Goal: Transaction & Acquisition: Purchase product/service

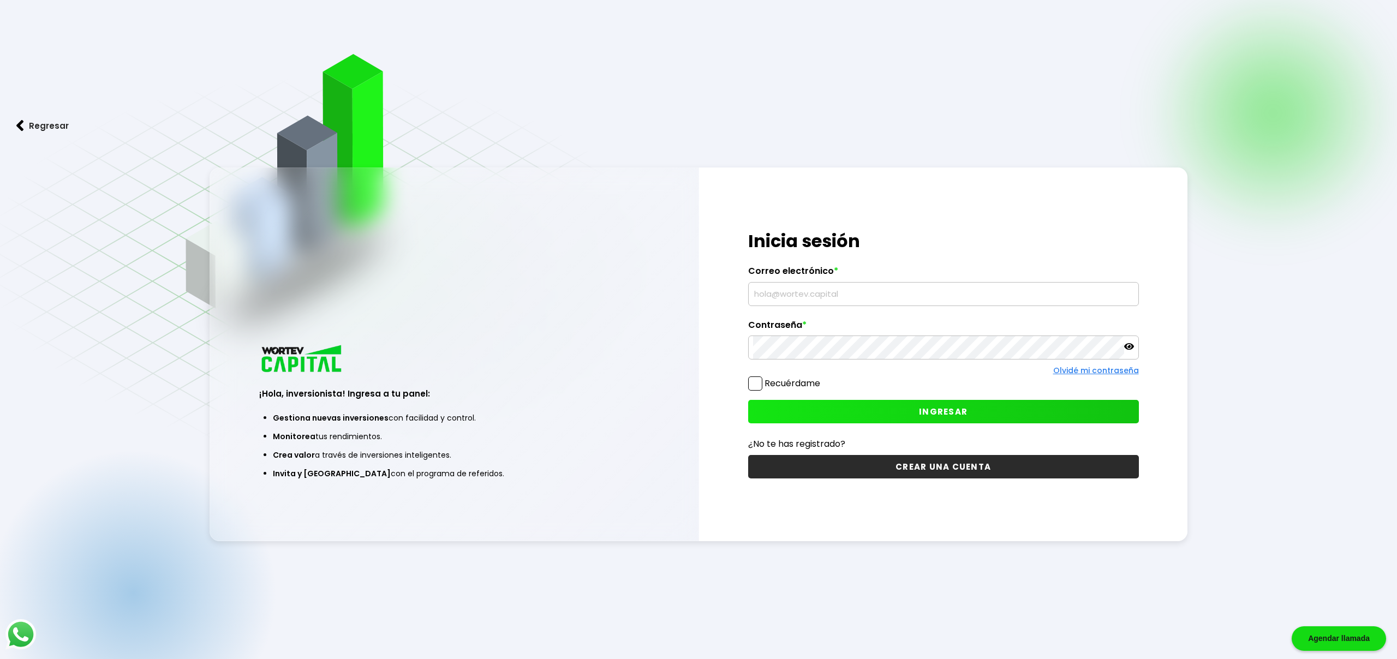
click at [1128, 348] on icon at bounding box center [1129, 347] width 10 height 10
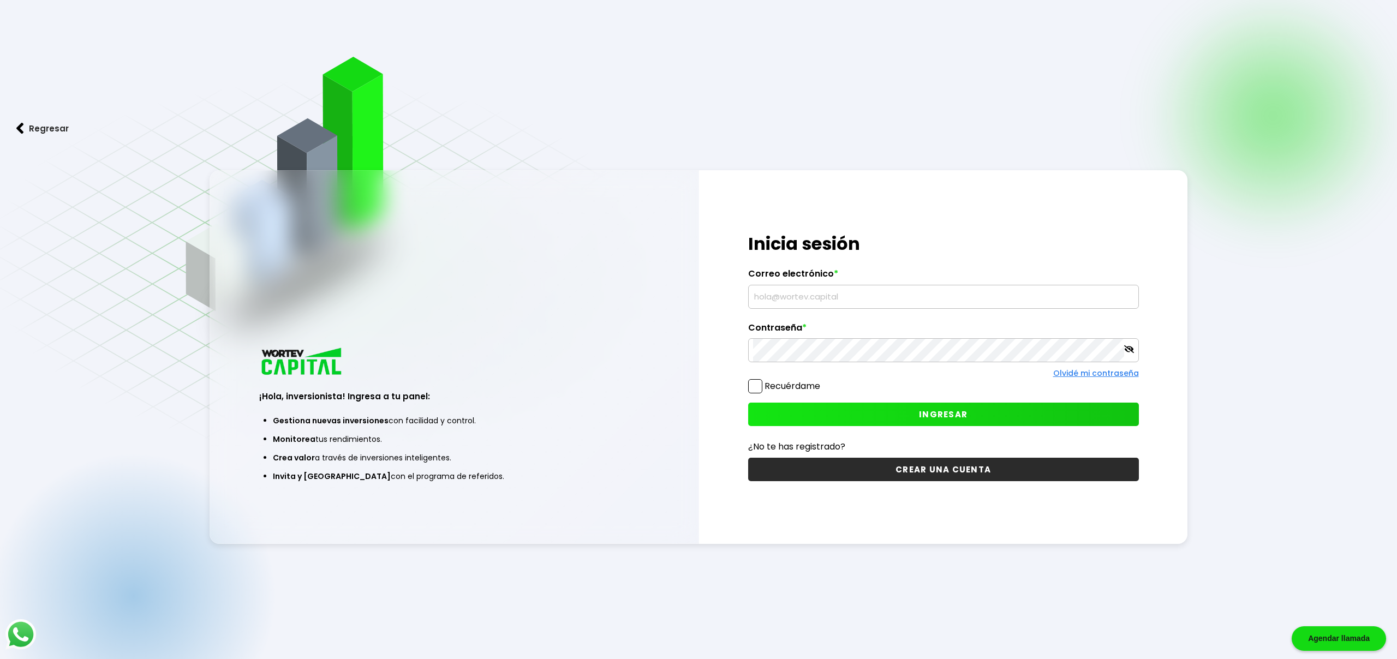
scroll to position [1, 0]
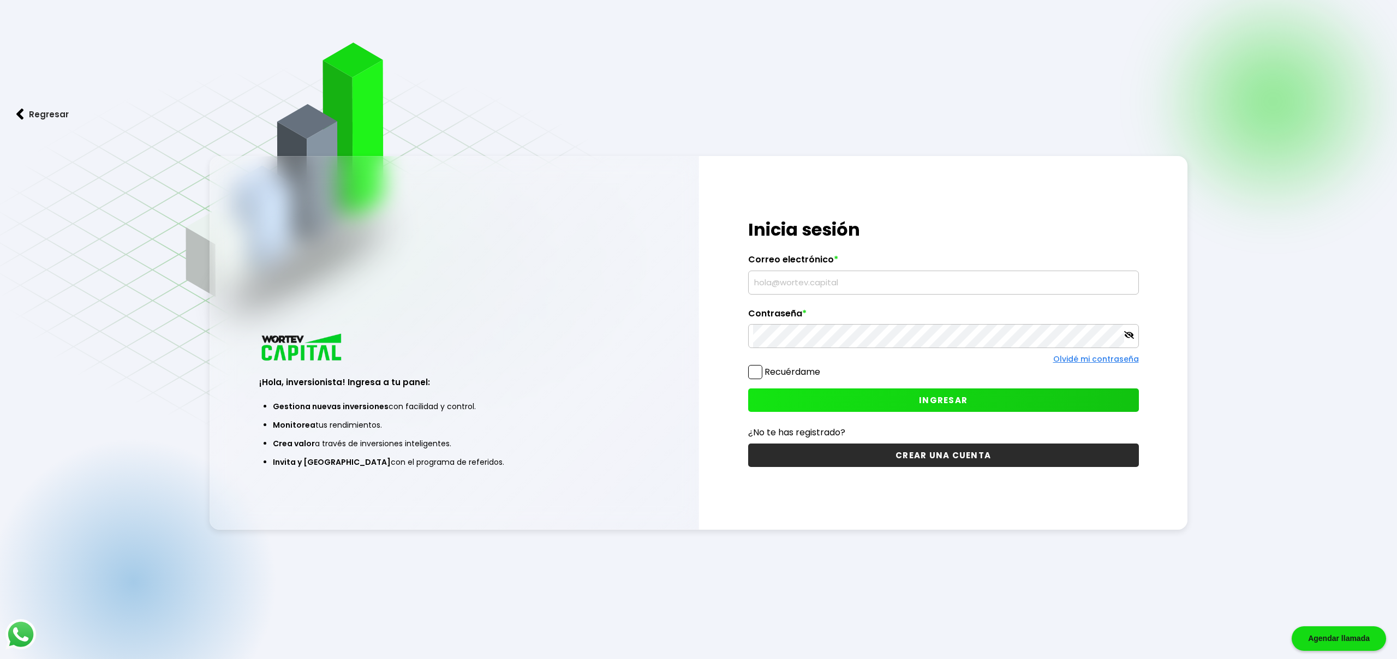
click at [1138, 321] on label "Contraseña *" at bounding box center [943, 316] width 391 height 16
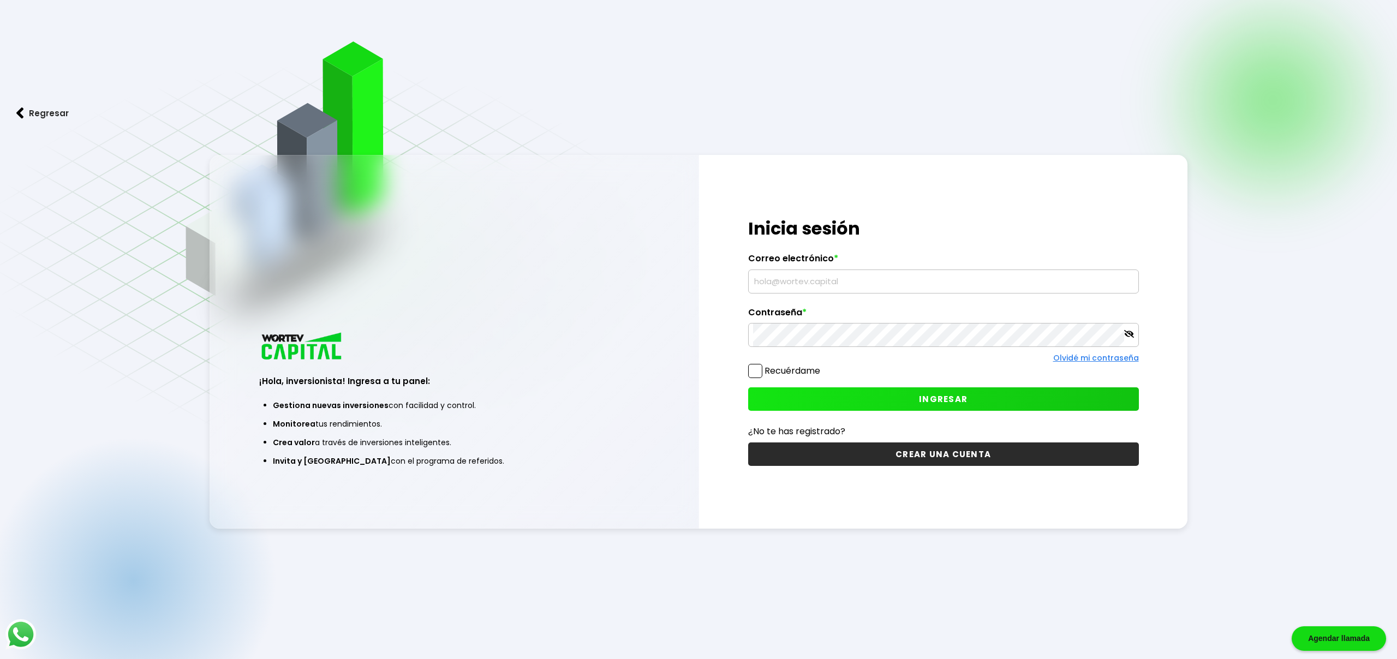
click at [872, 289] on input "text" at bounding box center [943, 281] width 381 height 23
type input "[EMAIL_ADDRESS][DOMAIN_NAME]"
click at [1112, 356] on link "Olvidé mi contraseña" at bounding box center [1096, 358] width 86 height 11
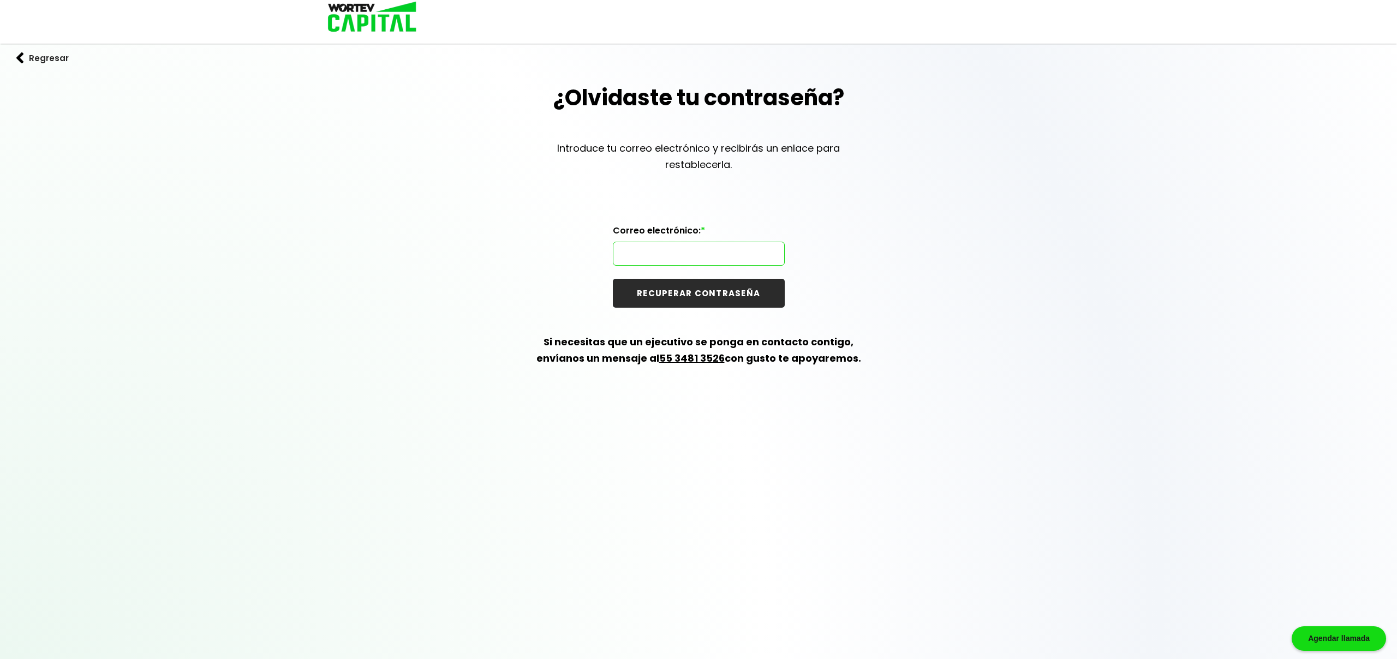
click at [752, 253] on input "text" at bounding box center [699, 253] width 162 height 23
type input "[EMAIL_ADDRESS][DOMAIN_NAME]"
click at [749, 291] on button "RECUPERAR CONTRASEÑA" at bounding box center [699, 293] width 172 height 29
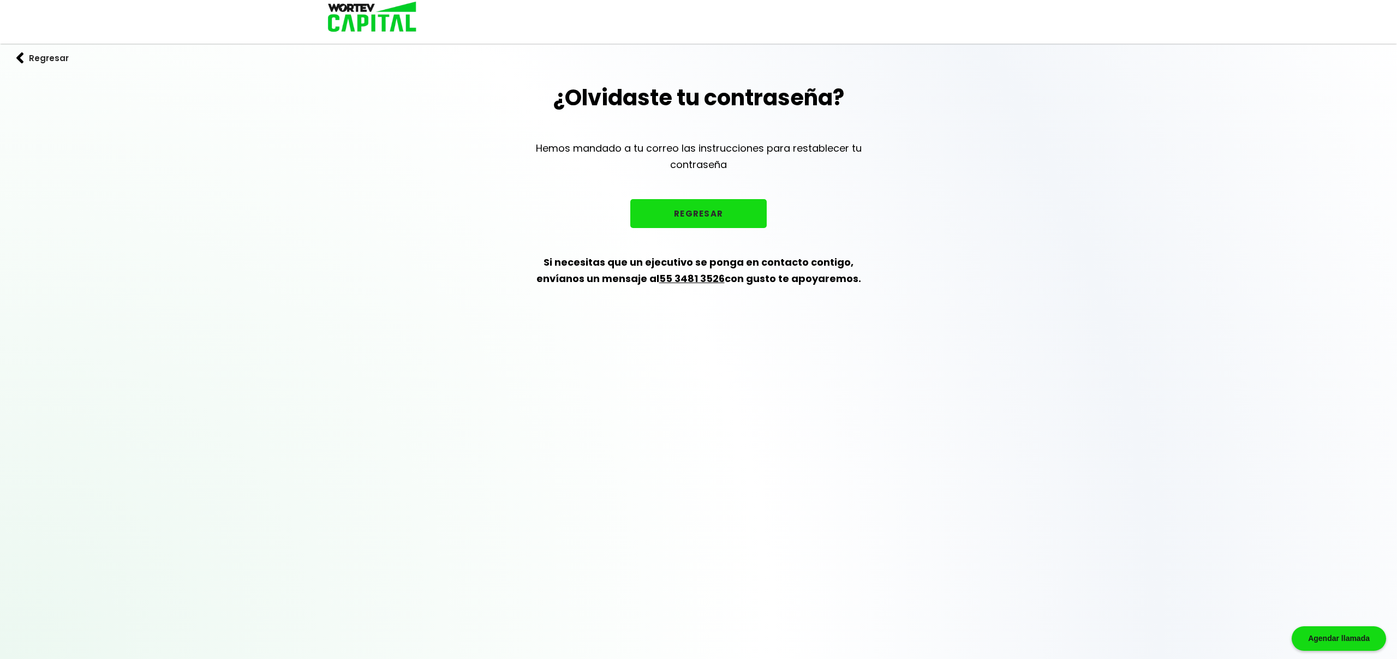
click at [711, 218] on button "REGRESAR" at bounding box center [698, 213] width 136 height 29
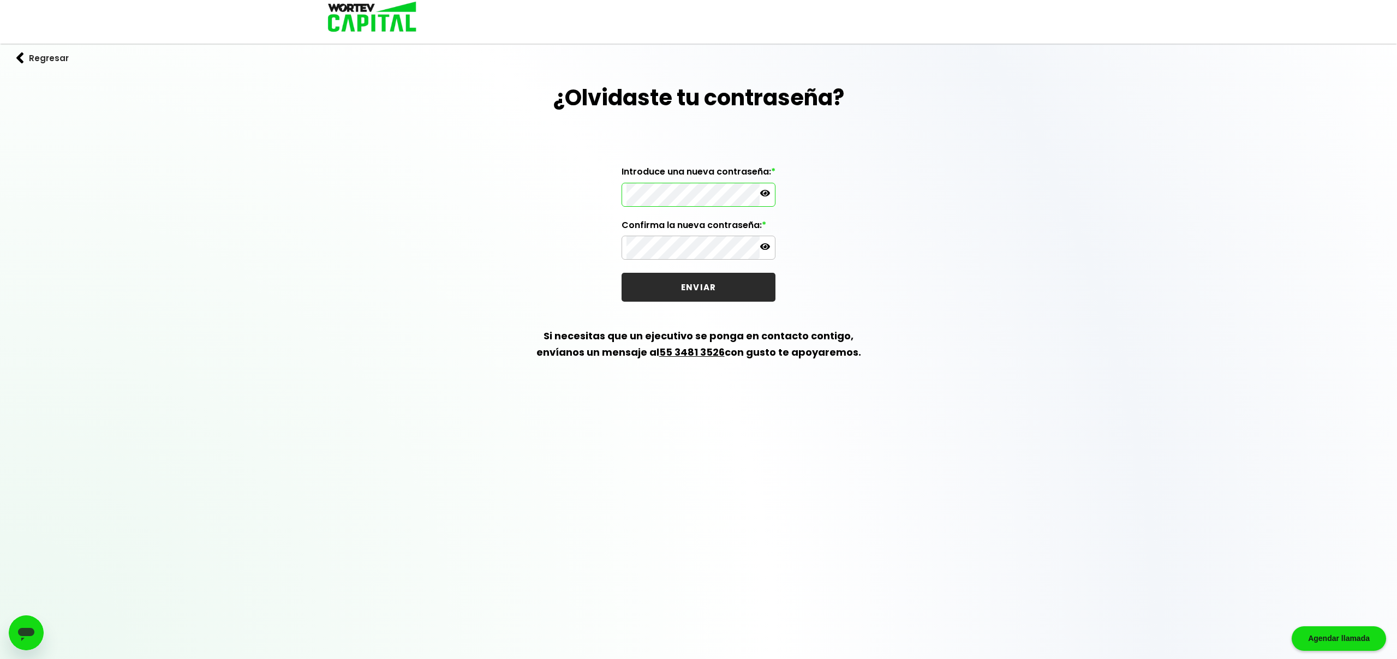
click at [767, 193] on icon at bounding box center [765, 193] width 10 height 10
click at [765, 247] on icon at bounding box center [765, 246] width 10 height 7
click at [772, 248] on div at bounding box center [699, 248] width 154 height 24
click at [766, 248] on icon at bounding box center [765, 247] width 10 height 10
click at [765, 195] on icon at bounding box center [765, 193] width 10 height 10
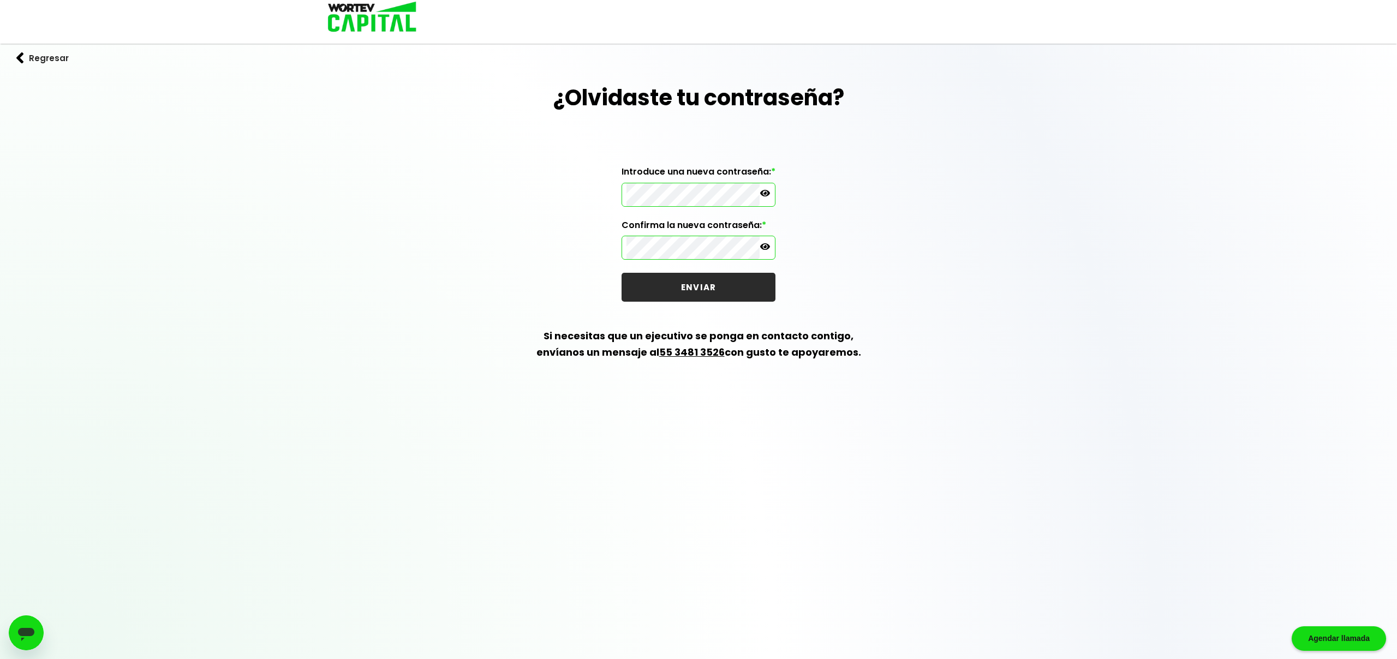
click at [732, 284] on button "ENVIAR" at bounding box center [699, 287] width 154 height 29
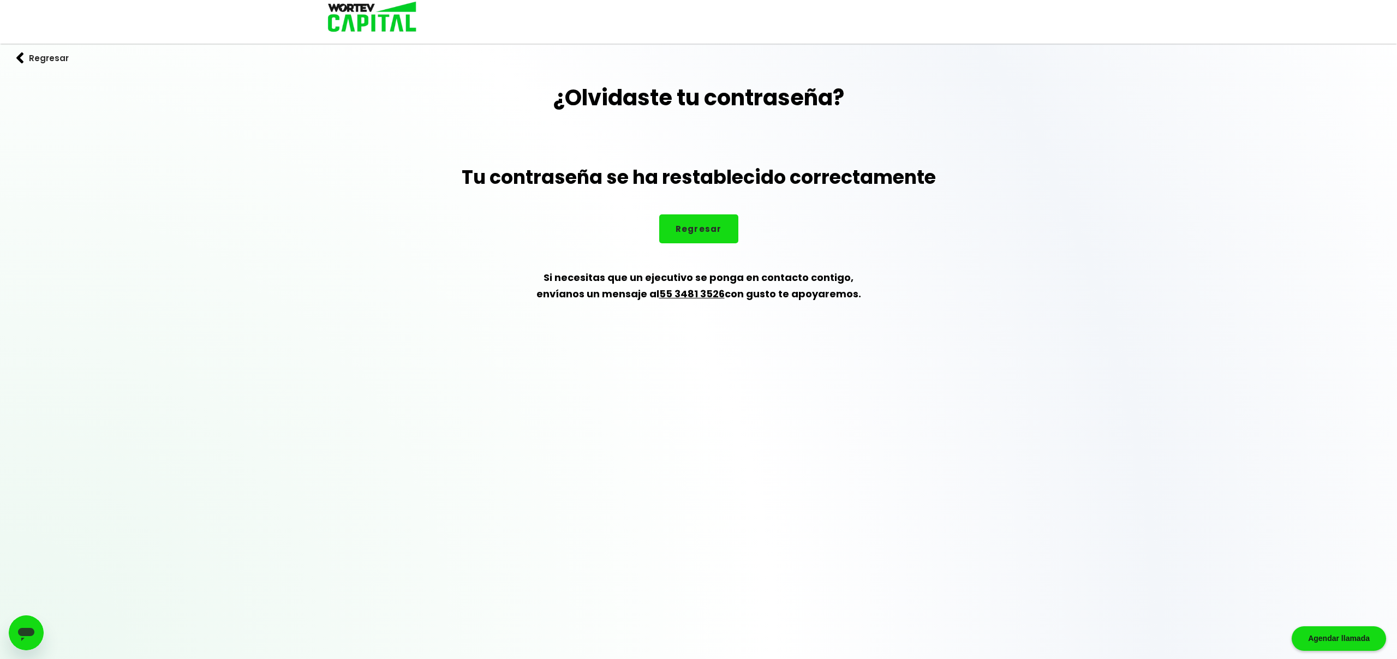
click at [709, 231] on button "Regresar" at bounding box center [698, 228] width 79 height 29
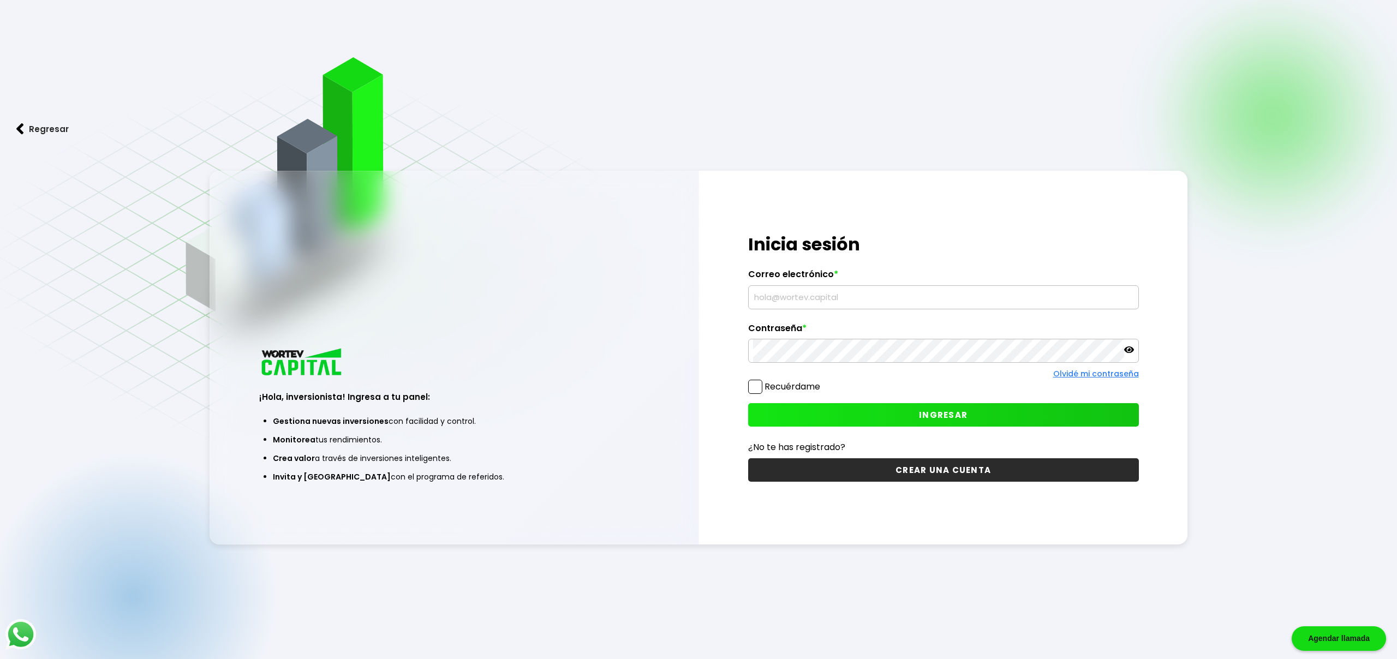
click at [765, 286] on div at bounding box center [943, 297] width 391 height 24
click at [767, 295] on input "text" at bounding box center [943, 297] width 381 height 23
type input "[EMAIL_ADDRESS][DOMAIN_NAME]"
click at [1130, 349] on icon at bounding box center [1129, 350] width 10 height 7
click at [1128, 351] on icon at bounding box center [1129, 350] width 10 height 10
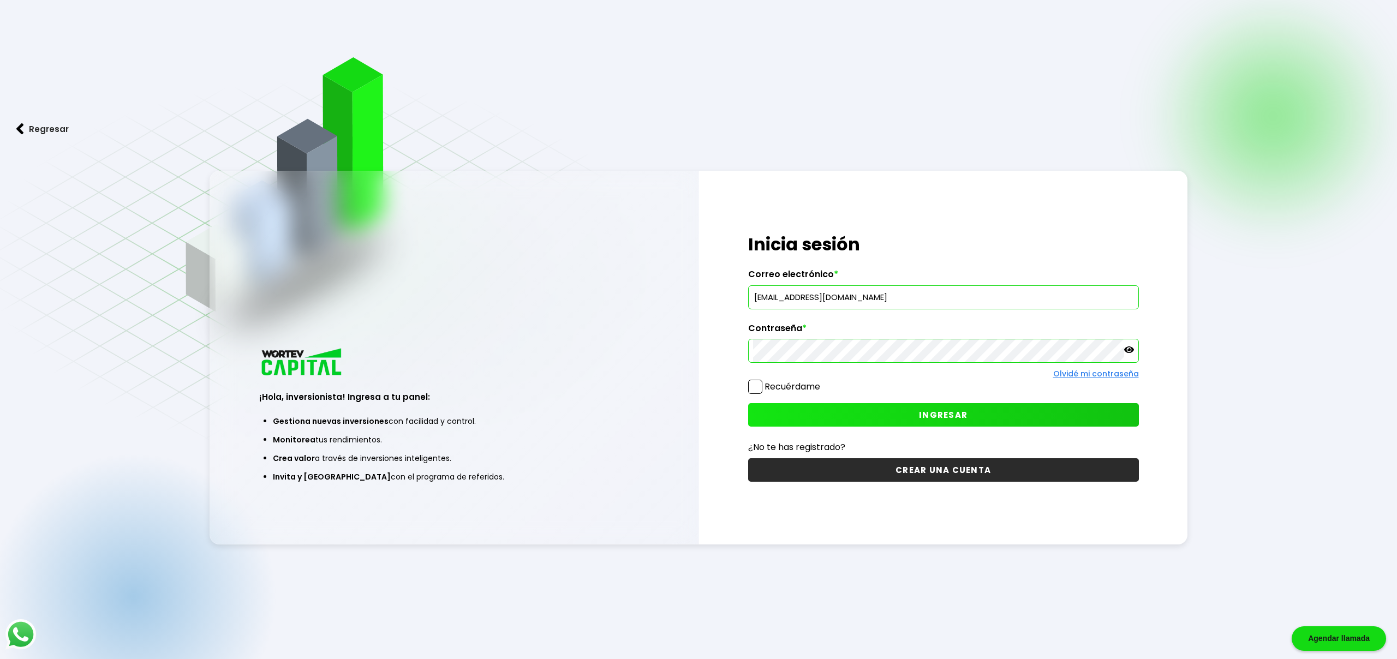
click at [1016, 415] on button "INGRESAR" at bounding box center [943, 414] width 391 height 23
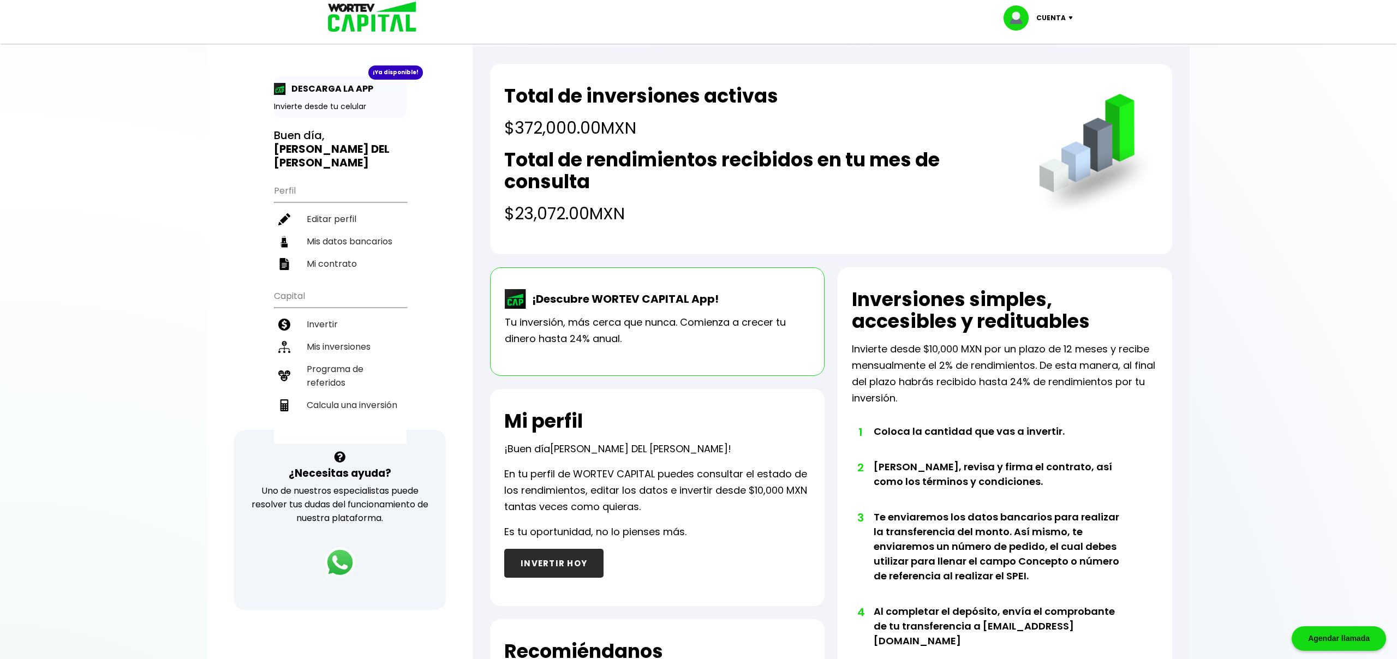
scroll to position [1, 0]
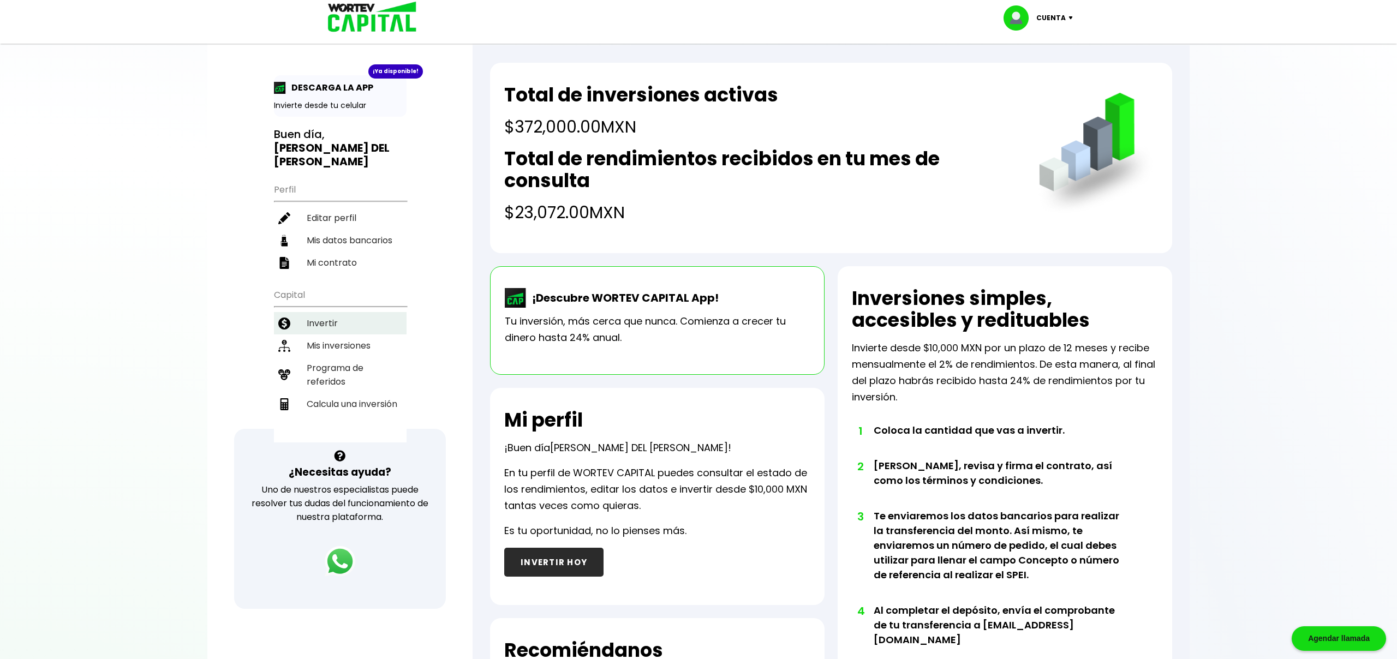
click at [330, 312] on li "Invertir" at bounding box center [340, 323] width 133 height 22
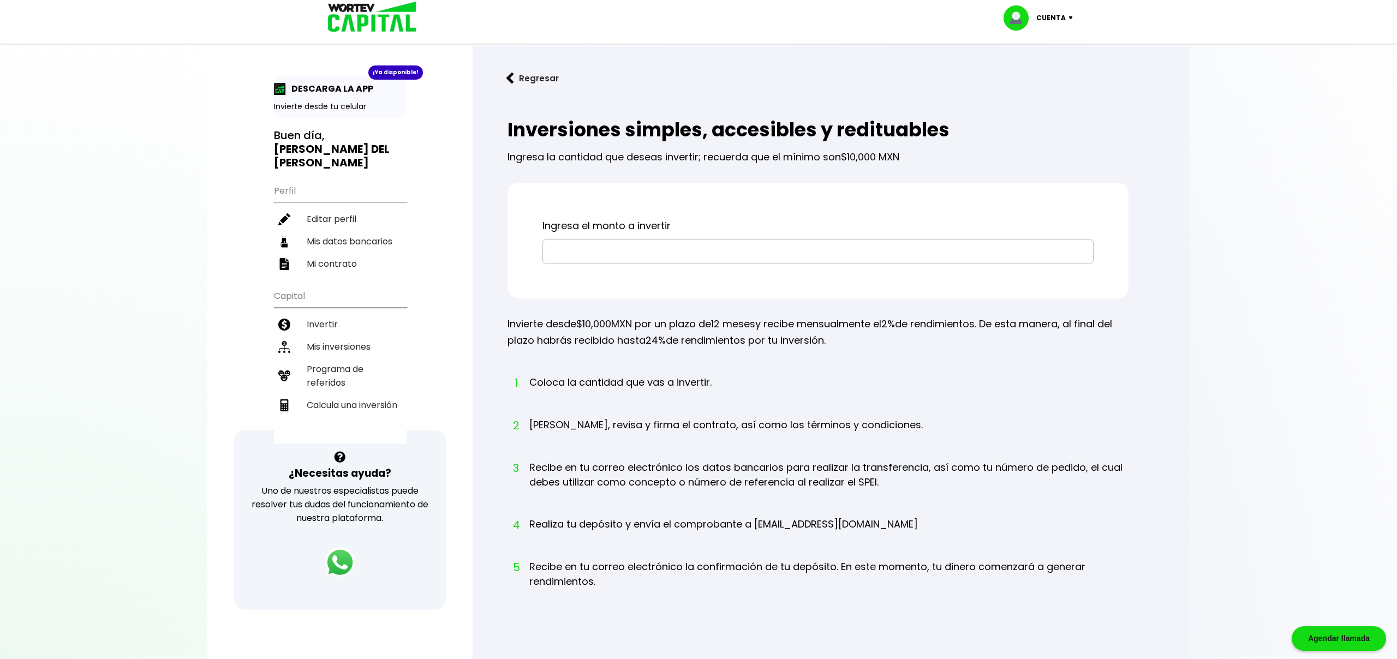
click at [648, 257] on input "text" at bounding box center [817, 251] width 541 height 23
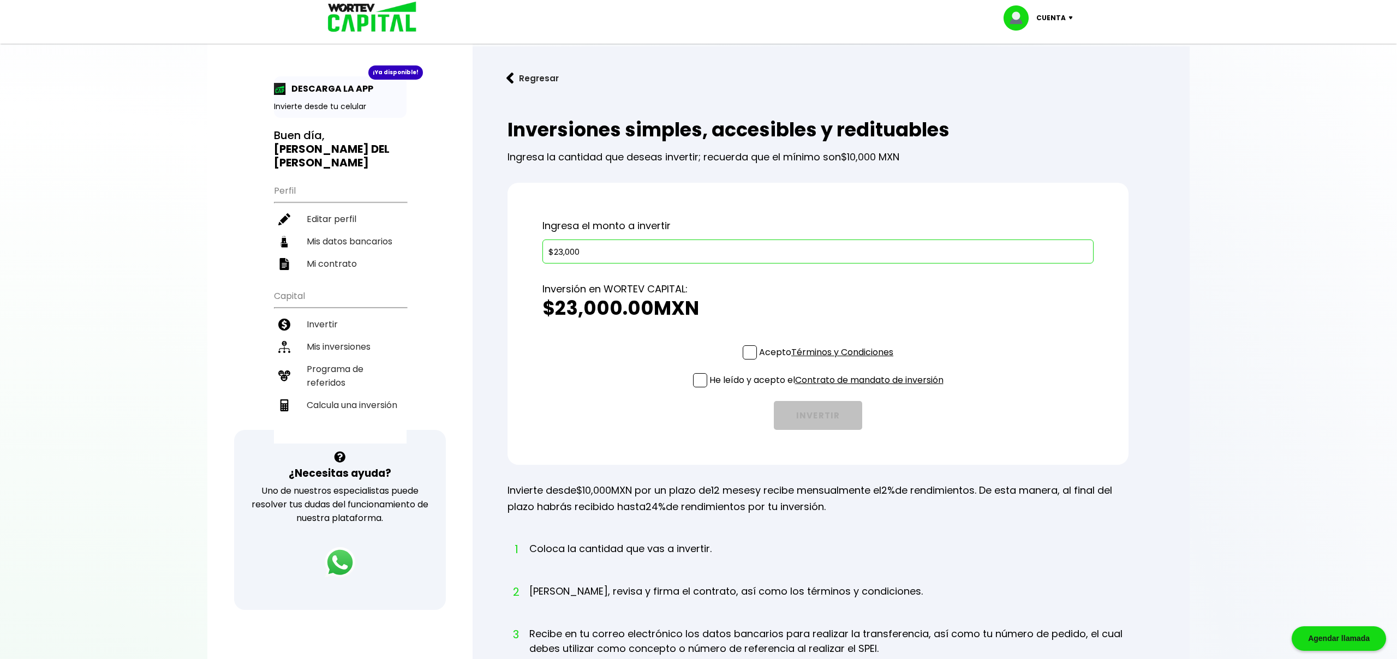
type input "$23,000"
click at [749, 347] on span at bounding box center [750, 352] width 14 height 14
click at [828, 361] on input "Acepto Términos y Condiciones" at bounding box center [828, 361] width 0 height 0
click at [694, 383] on span at bounding box center [700, 380] width 14 height 14
click at [828, 389] on input "He leído y acepto el Contrato de mandato de inversión" at bounding box center [828, 389] width 0 height 0
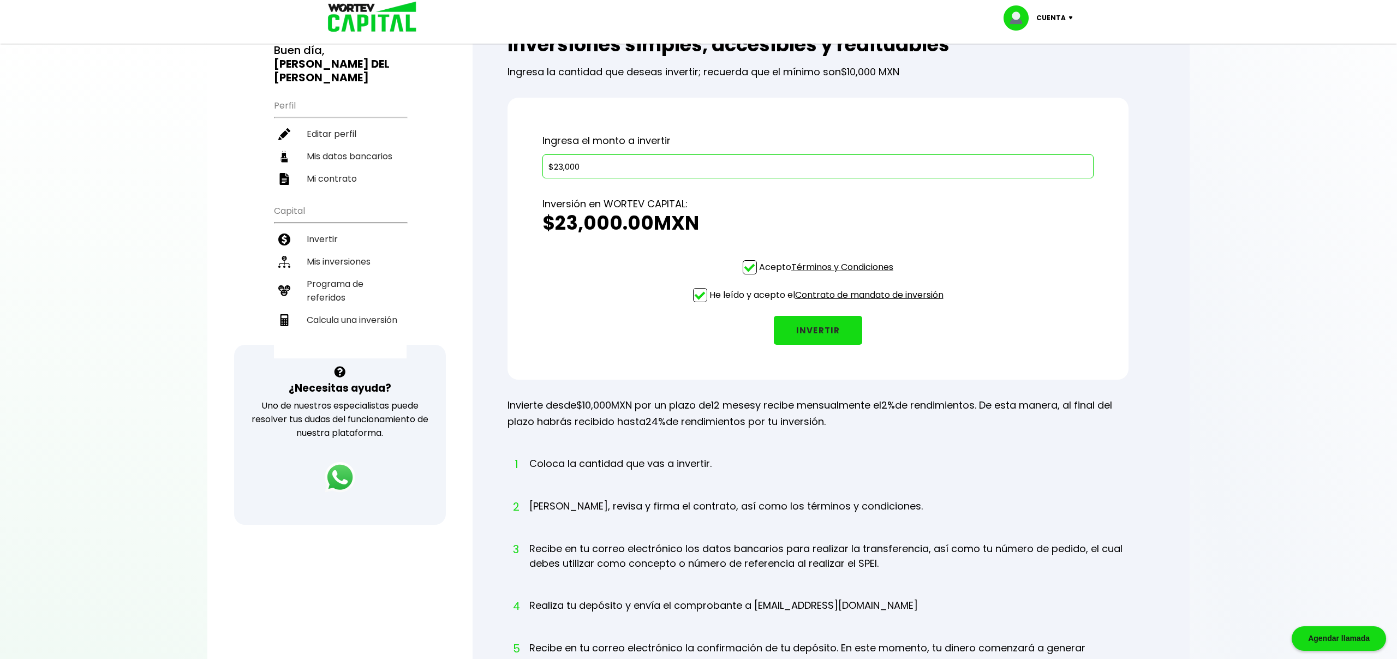
scroll to position [82, 0]
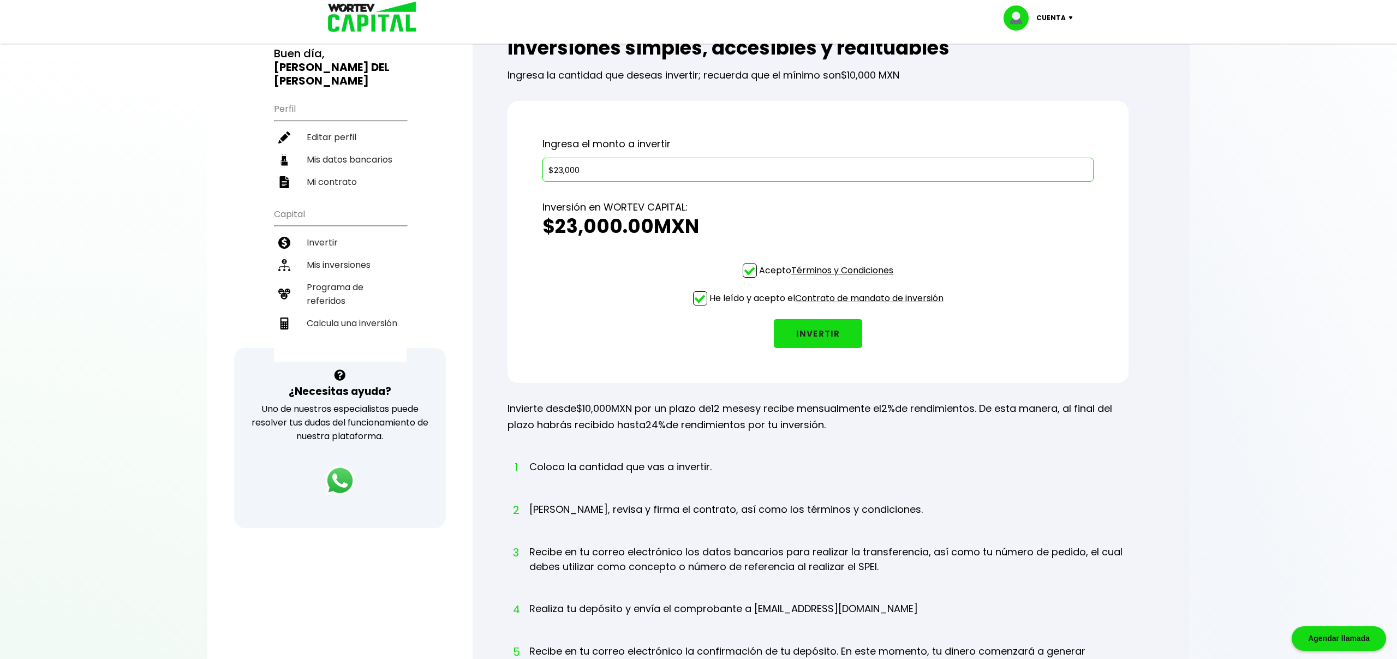
click at [829, 336] on button "INVERTIR" at bounding box center [818, 333] width 88 height 29
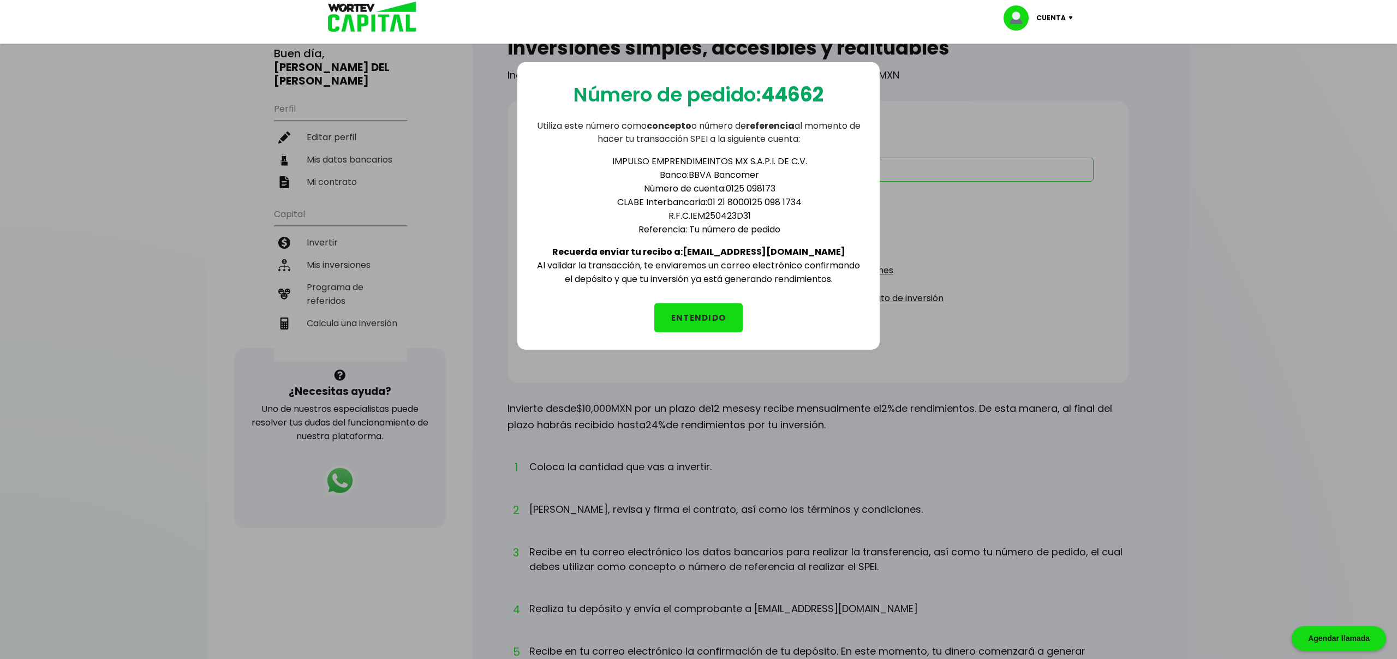
scroll to position [82, 0]
click at [691, 316] on button "ENTENDIDO" at bounding box center [698, 317] width 88 height 29
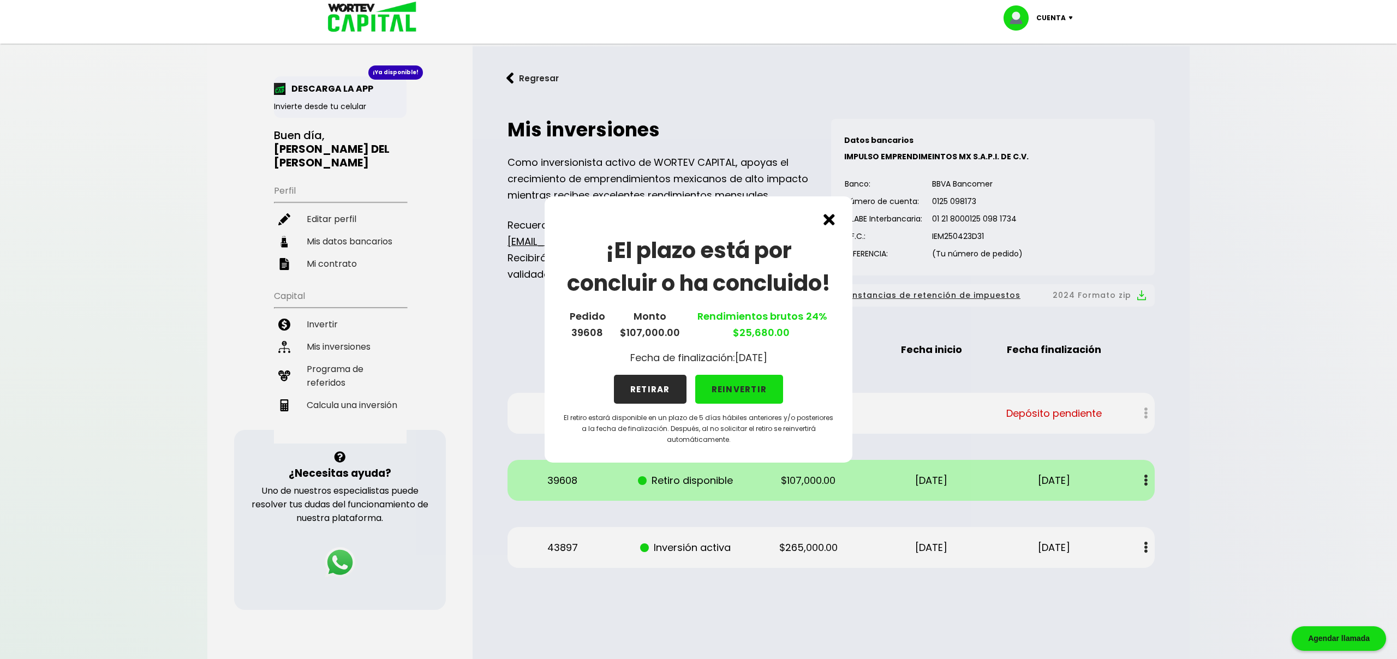
click at [826, 219] on img at bounding box center [829, 219] width 11 height 11
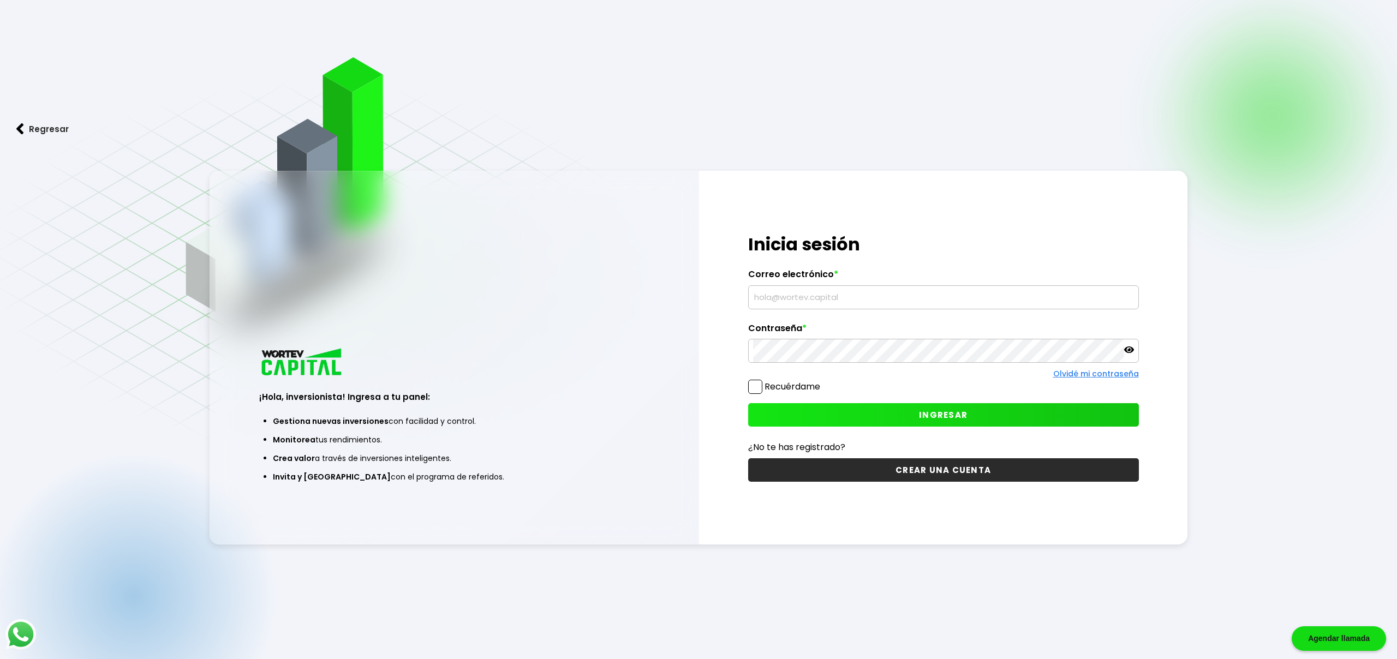
click at [788, 295] on input "text" at bounding box center [943, 297] width 381 height 23
type input "[EMAIL_ADDRESS][DOMAIN_NAME]"
click at [1131, 348] on icon at bounding box center [1129, 350] width 10 height 10
click at [1130, 348] on icon at bounding box center [1129, 350] width 10 height 8
click at [1028, 415] on button "INGRESAR" at bounding box center [943, 414] width 391 height 23
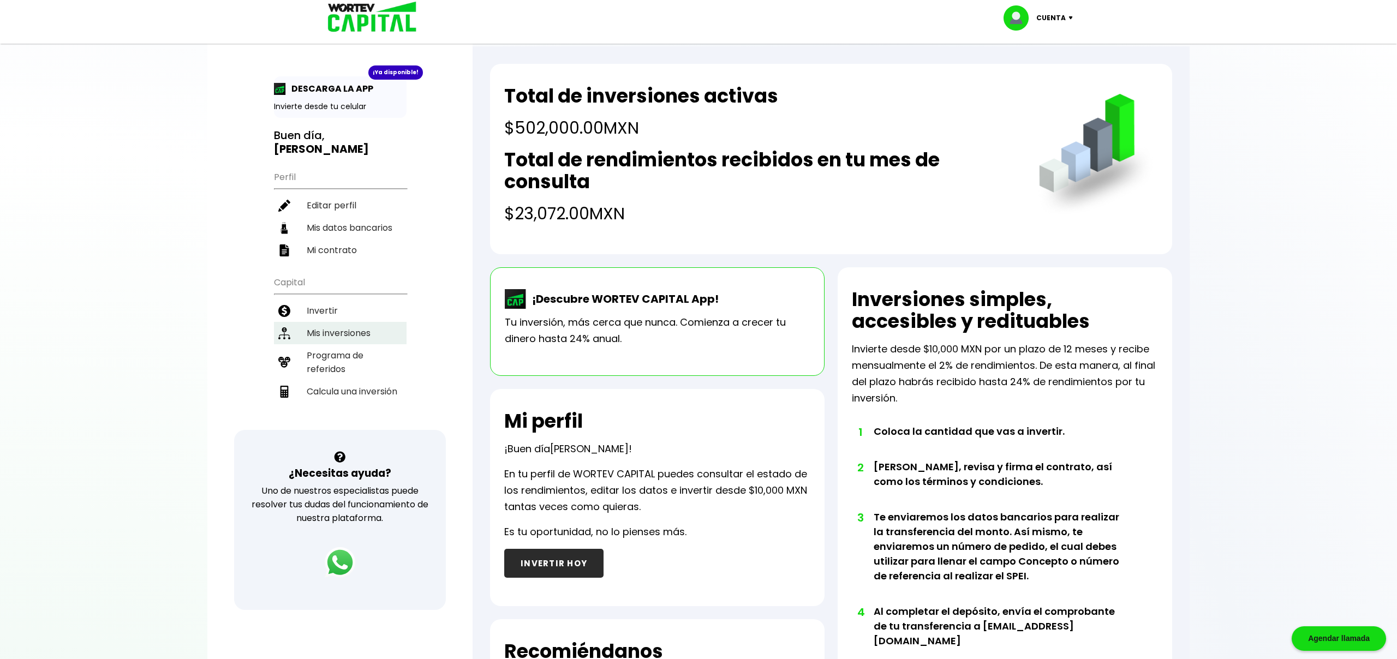
click at [350, 331] on li "Mis inversiones" at bounding box center [340, 333] width 133 height 22
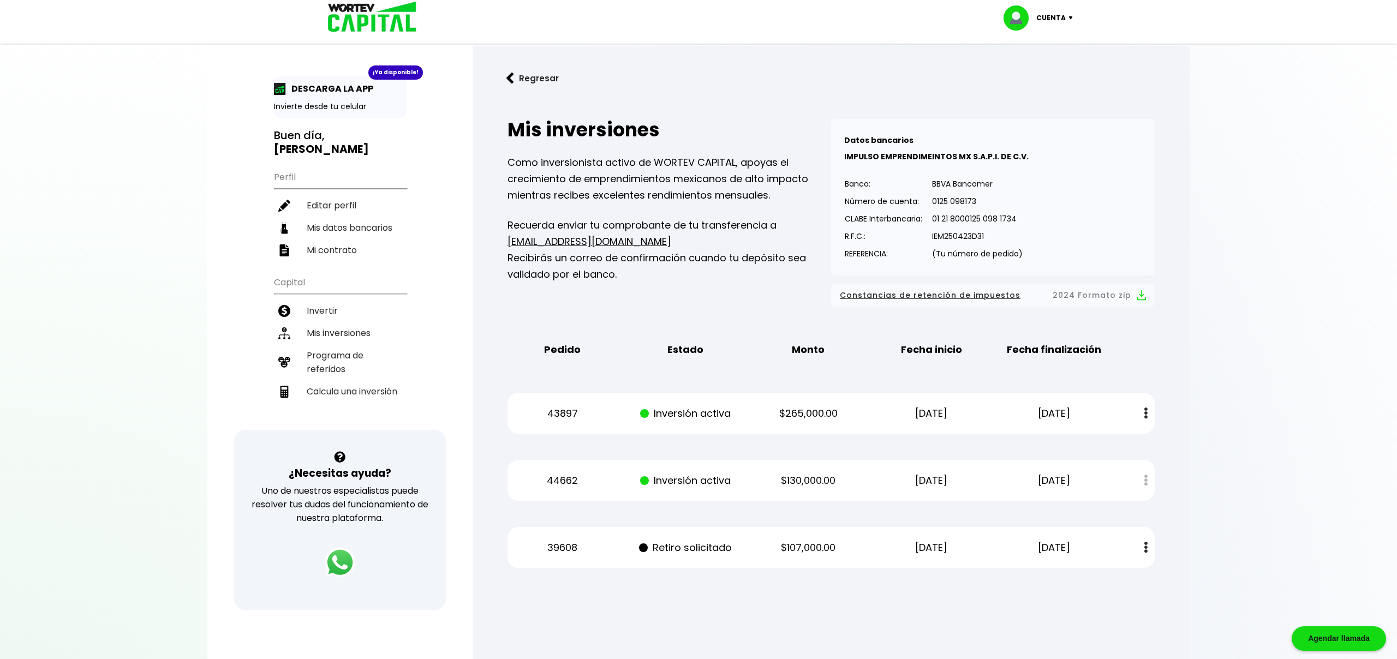
scroll to position [2, 0]
click at [331, 200] on li "Editar perfil" at bounding box center [340, 204] width 133 height 22
select select "Mujer"
select select "Licenciatura"
select select "MX"
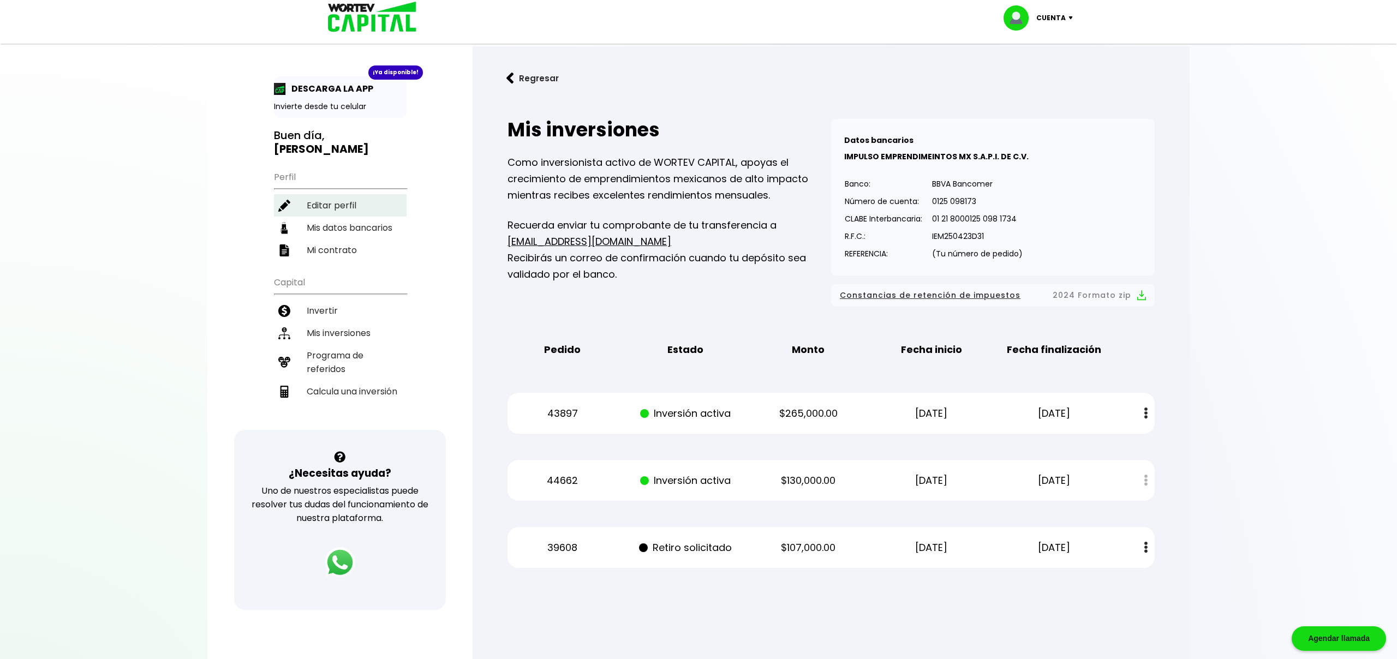
select select "BBVA Bancomer"
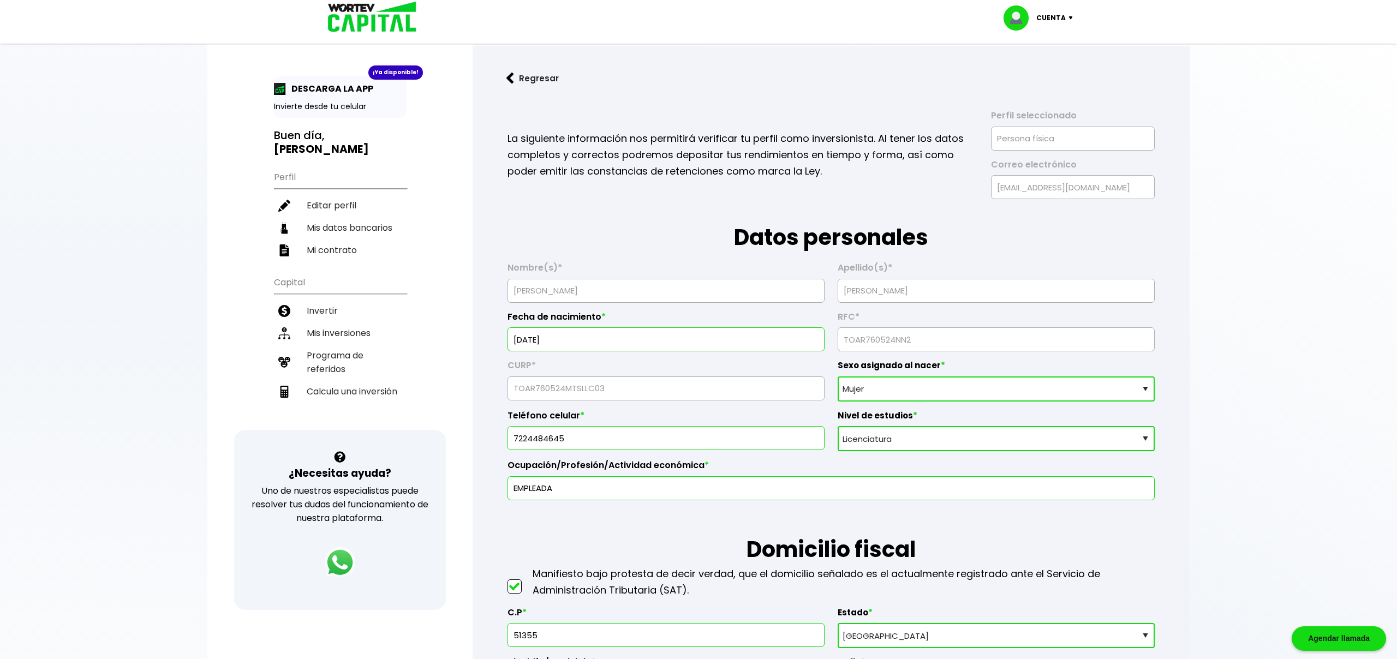
click at [1071, 19] on img at bounding box center [1073, 17] width 15 height 3
click at [1059, 70] on li "Cerrar sesión" at bounding box center [1039, 73] width 87 height 22
